Goal: Navigation & Orientation: Go to known website

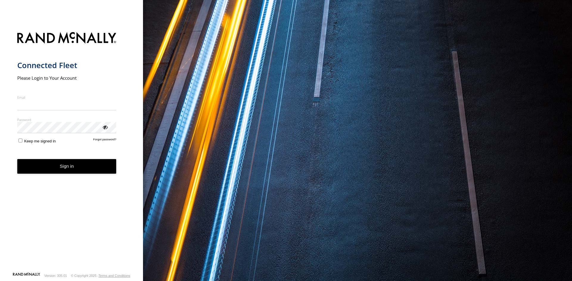
type input "**********"
click at [70, 175] on form "**********" at bounding box center [71, 151] width 109 height 244
click at [69, 169] on button "Sign in" at bounding box center [66, 166] width 99 height 15
